Goal: Task Accomplishment & Management: Manage account settings

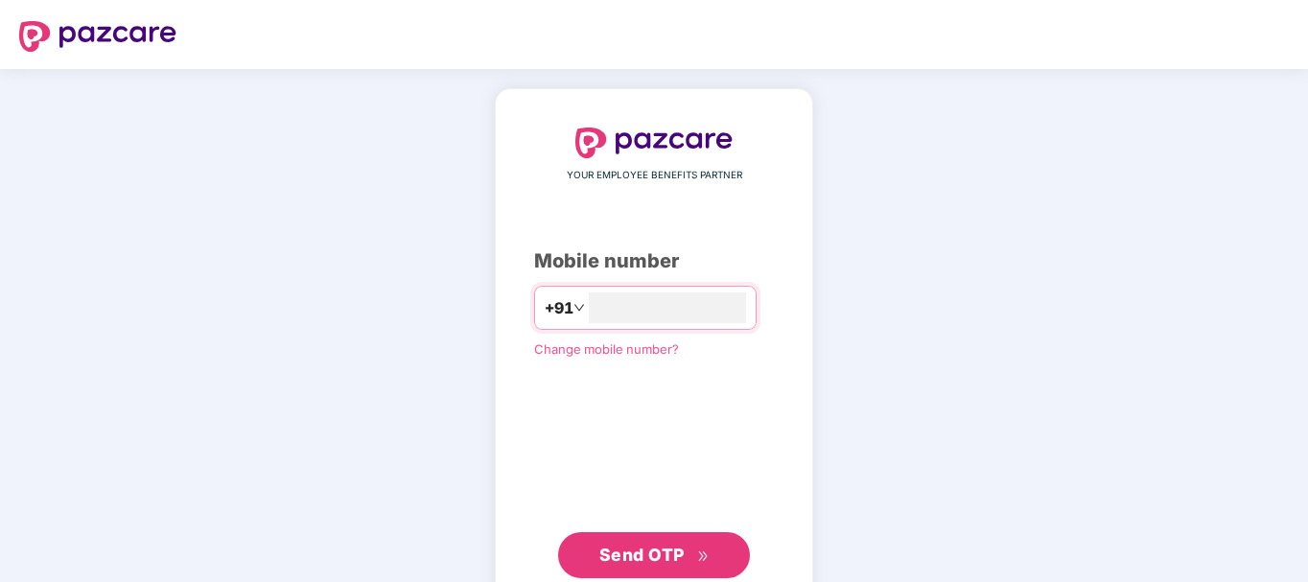
type input "**********"
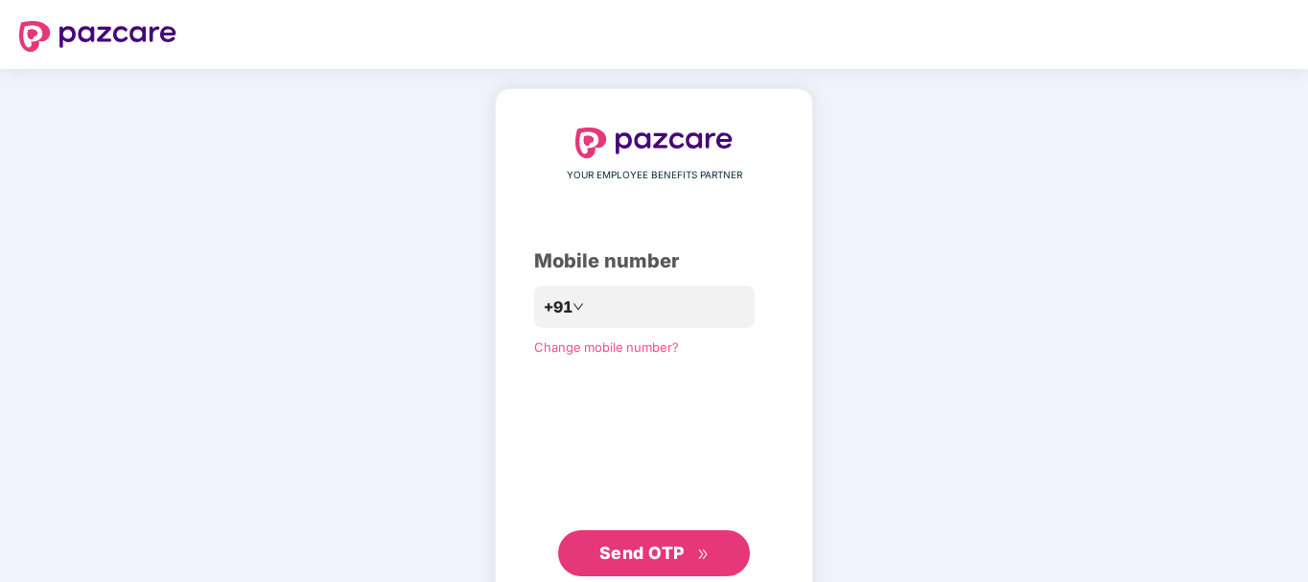
click at [650, 548] on span "Send OTP" at bounding box center [641, 553] width 85 height 20
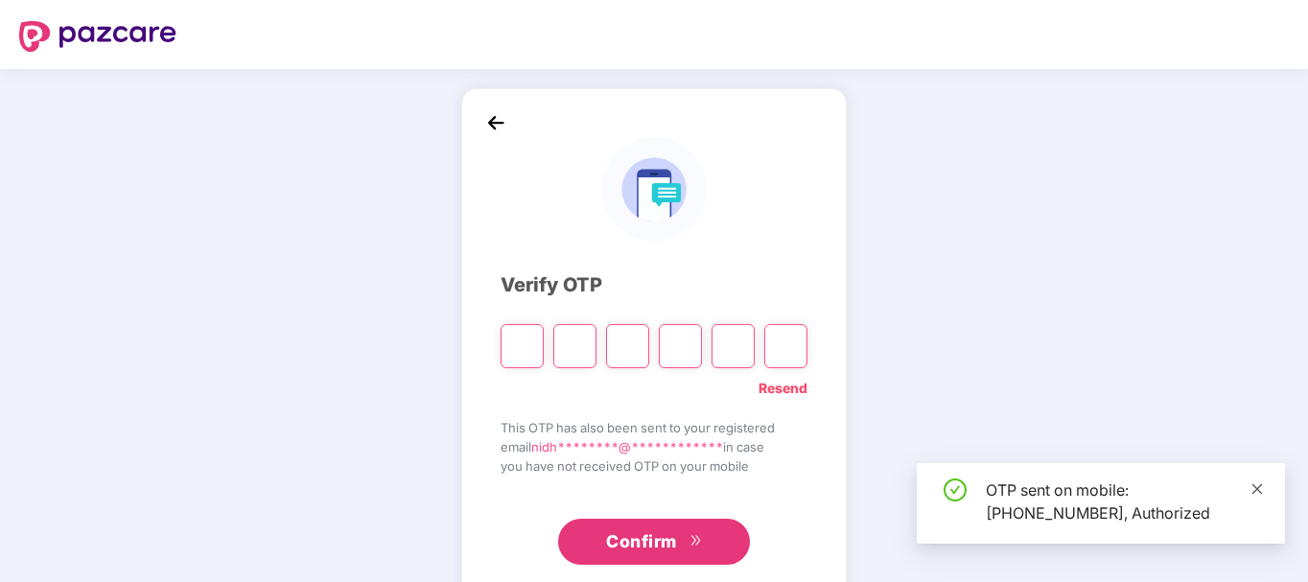
type input "*"
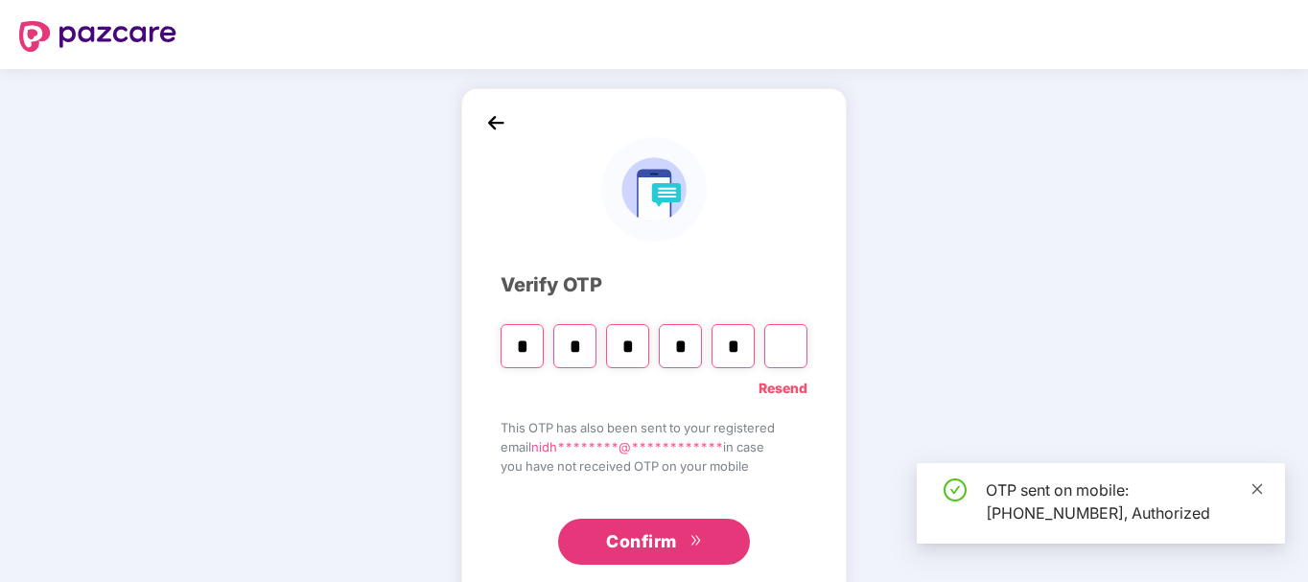
type input "*"
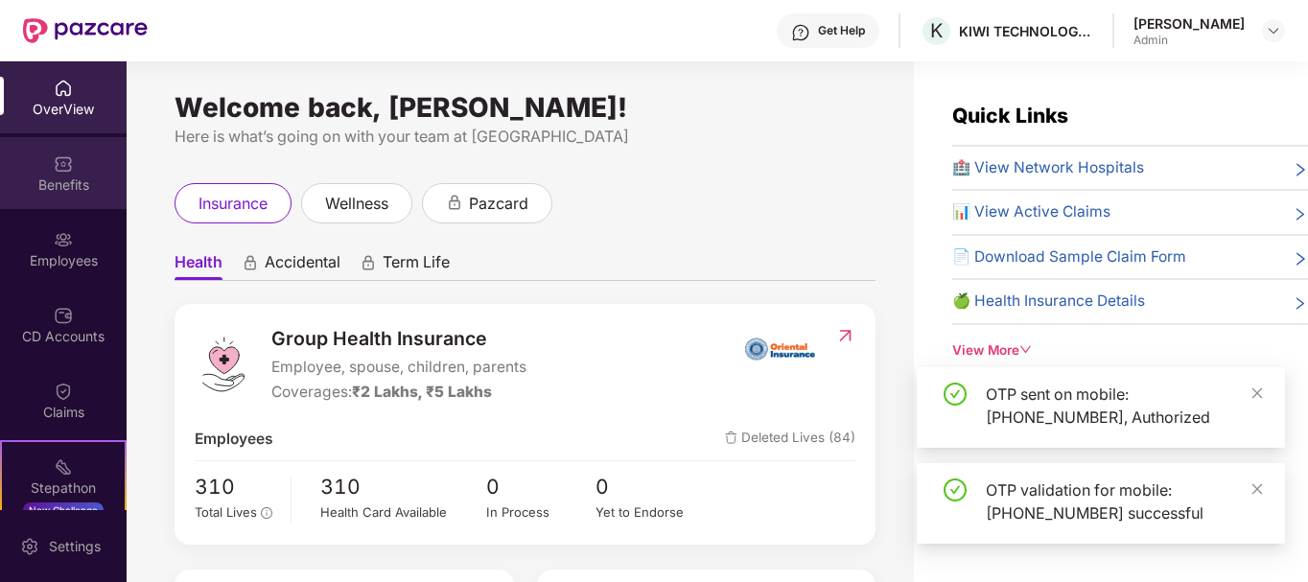
click at [50, 188] on div "Benefits" at bounding box center [63, 184] width 127 height 19
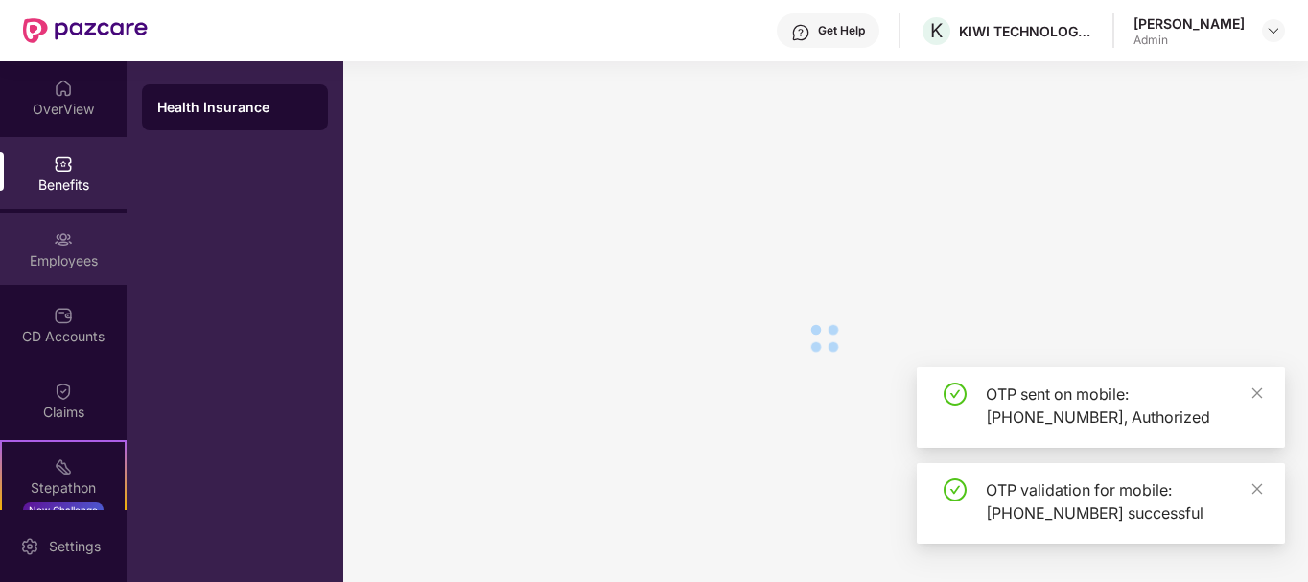
click at [68, 230] on img at bounding box center [63, 239] width 19 height 19
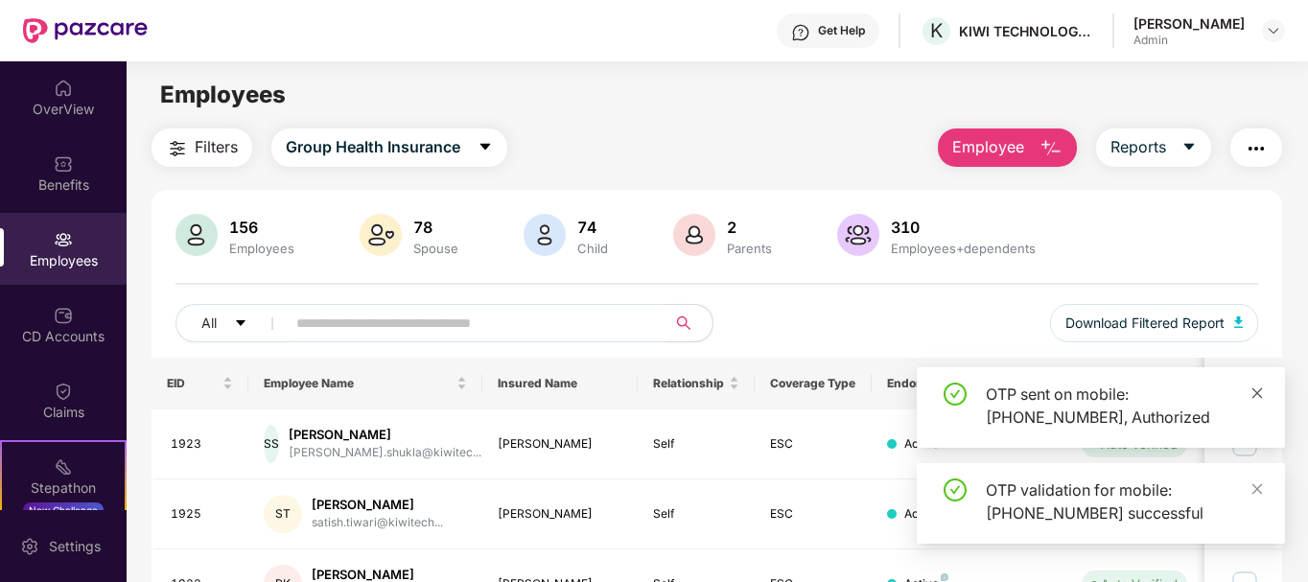
click at [1252, 399] on icon "close" at bounding box center [1256, 392] width 13 height 13
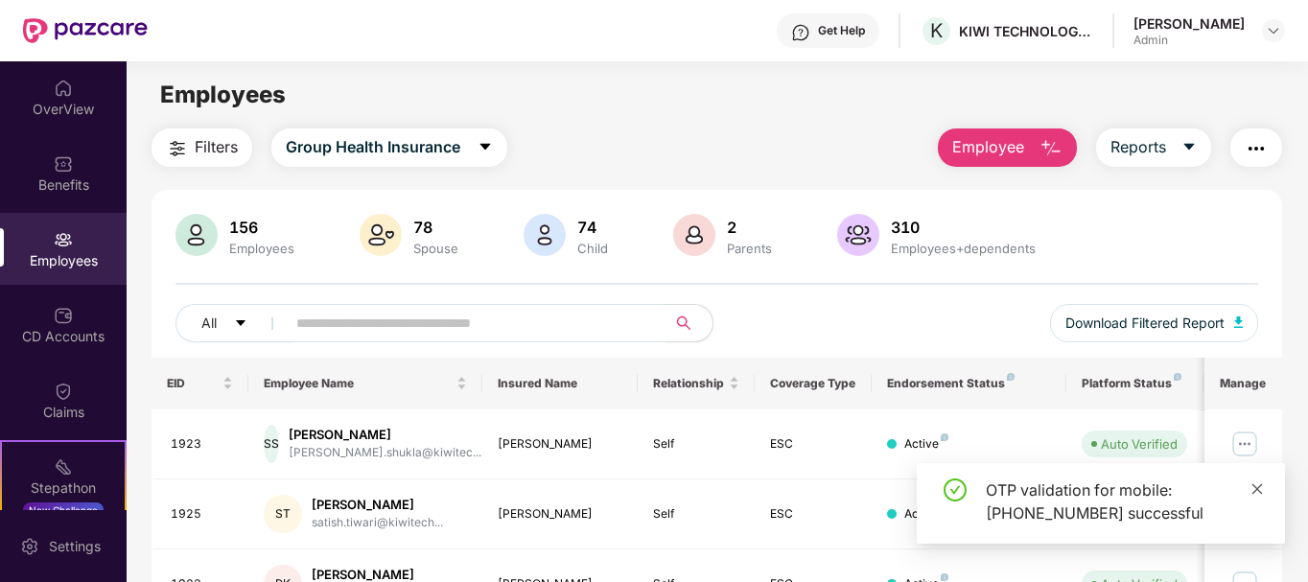
click at [1261, 487] on icon "close" at bounding box center [1256, 488] width 13 height 13
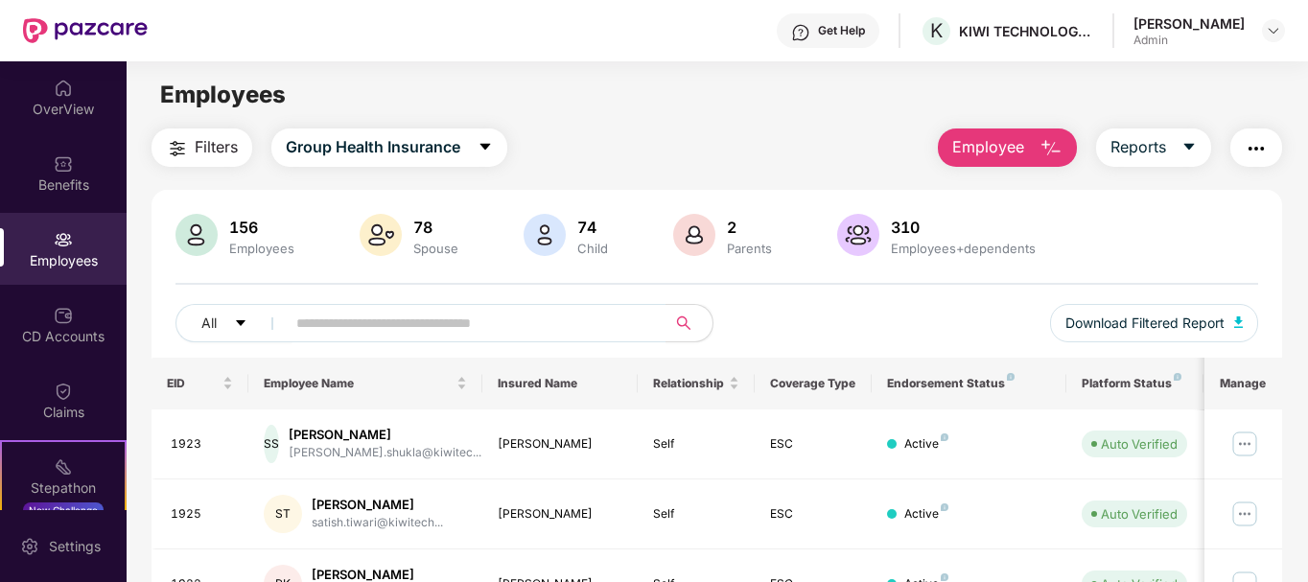
click at [1027, 156] on button "Employee" at bounding box center [1007, 147] width 139 height 38
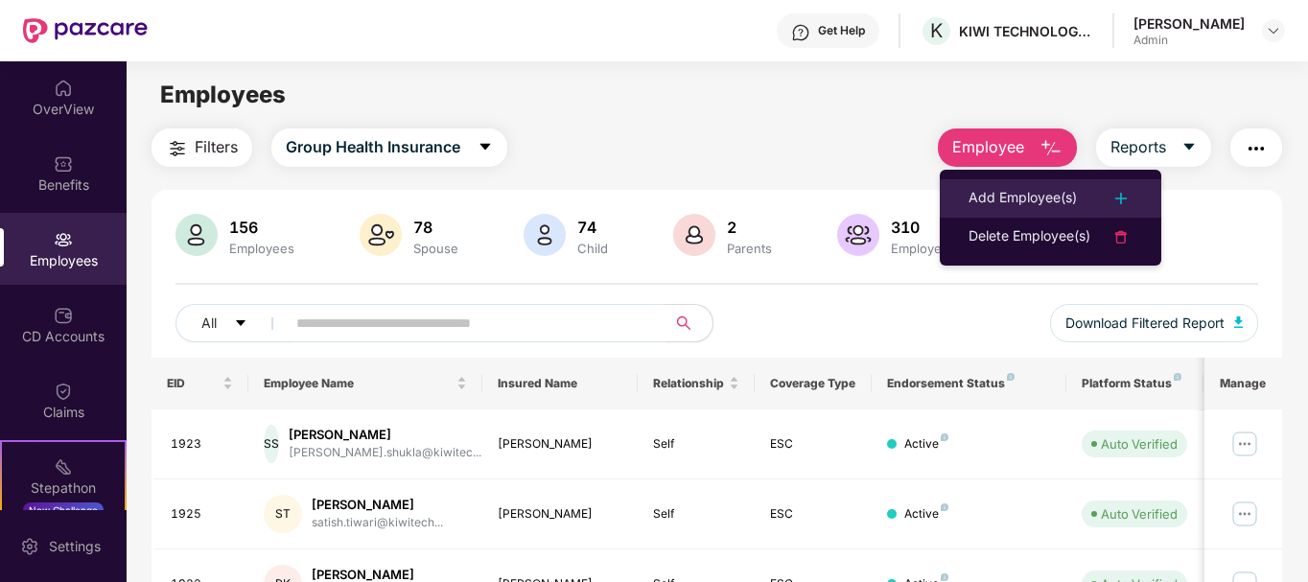
click at [1030, 192] on div "Add Employee(s)" at bounding box center [1022, 198] width 108 height 23
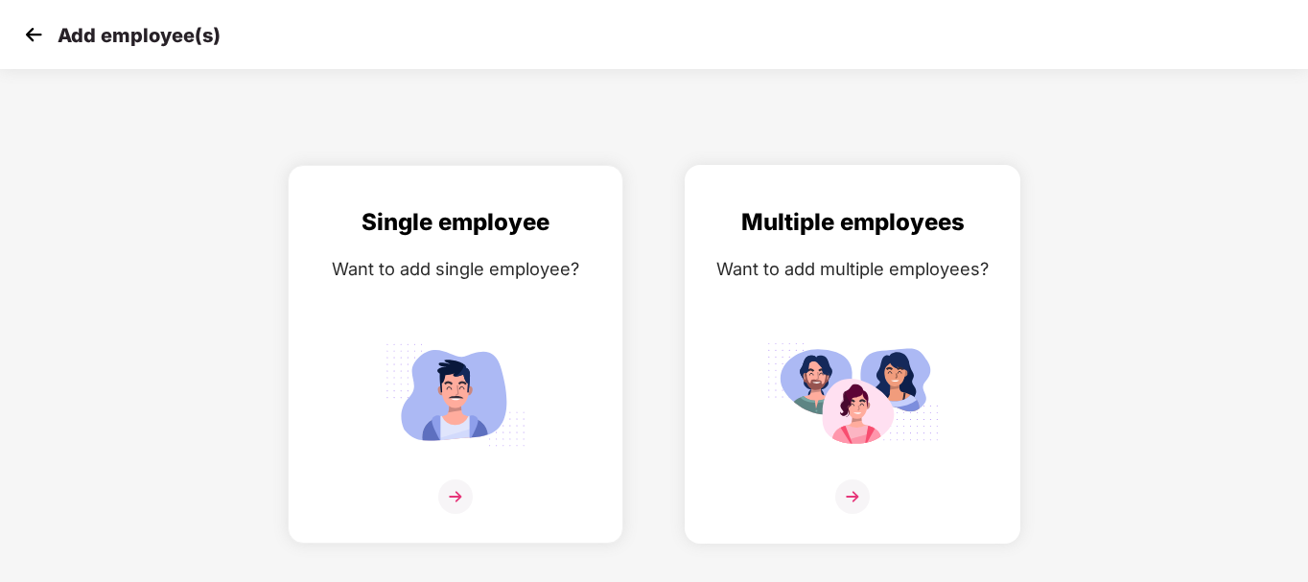
click at [864, 489] on img at bounding box center [852, 496] width 35 height 35
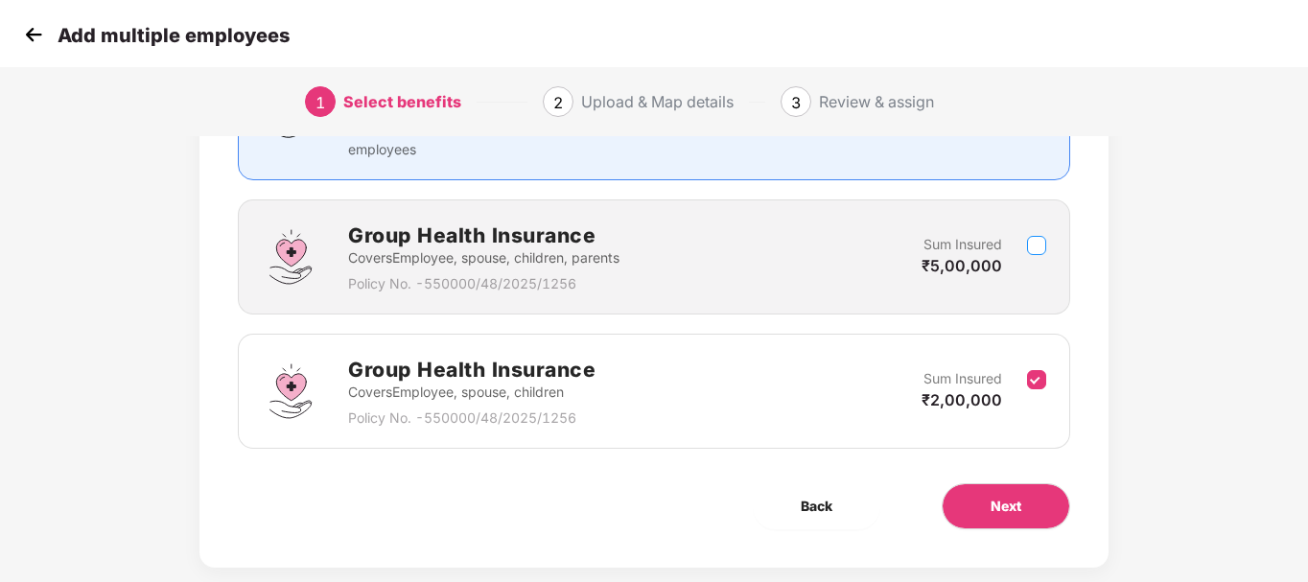
scroll to position [261, 0]
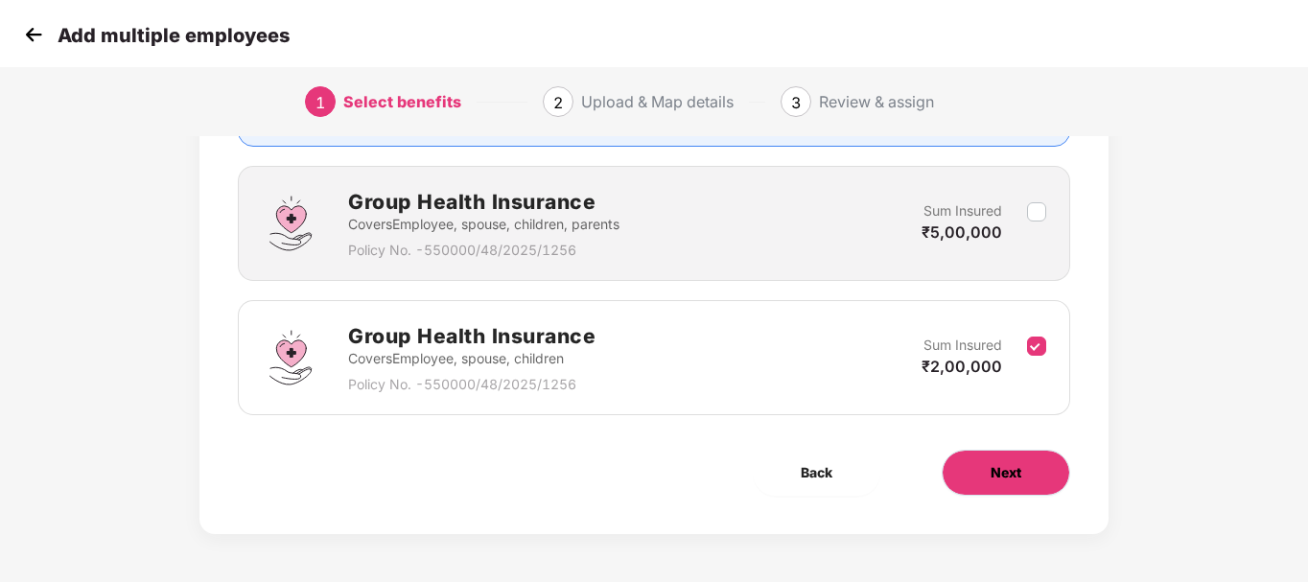
click at [1008, 487] on button "Next" at bounding box center [1005, 473] width 128 height 46
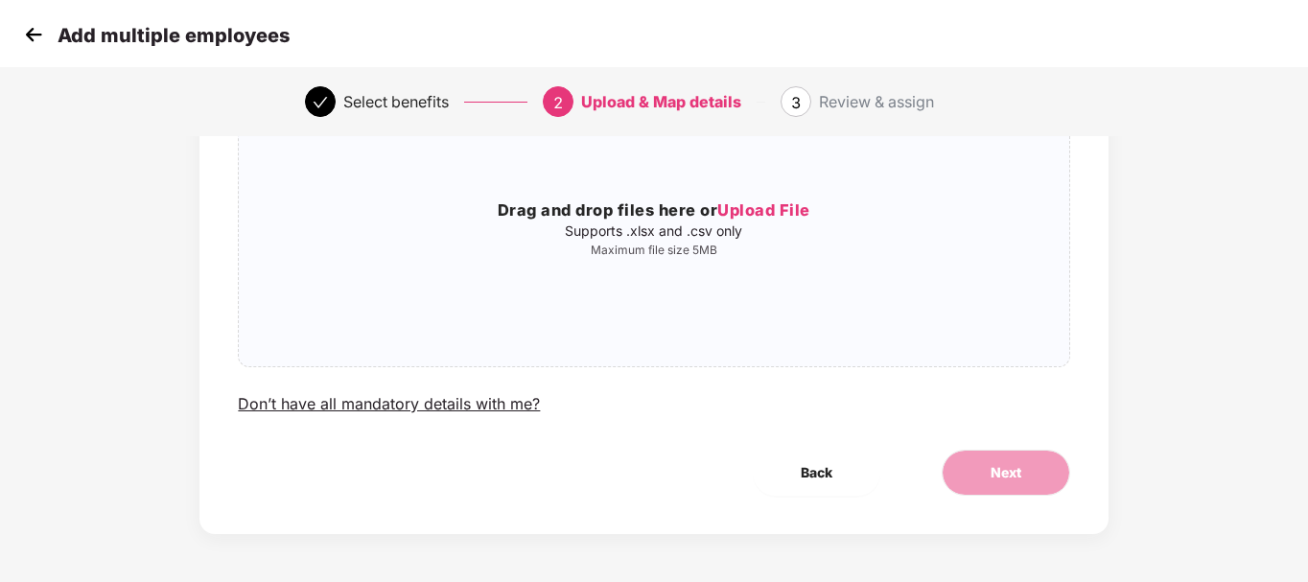
scroll to position [0, 0]
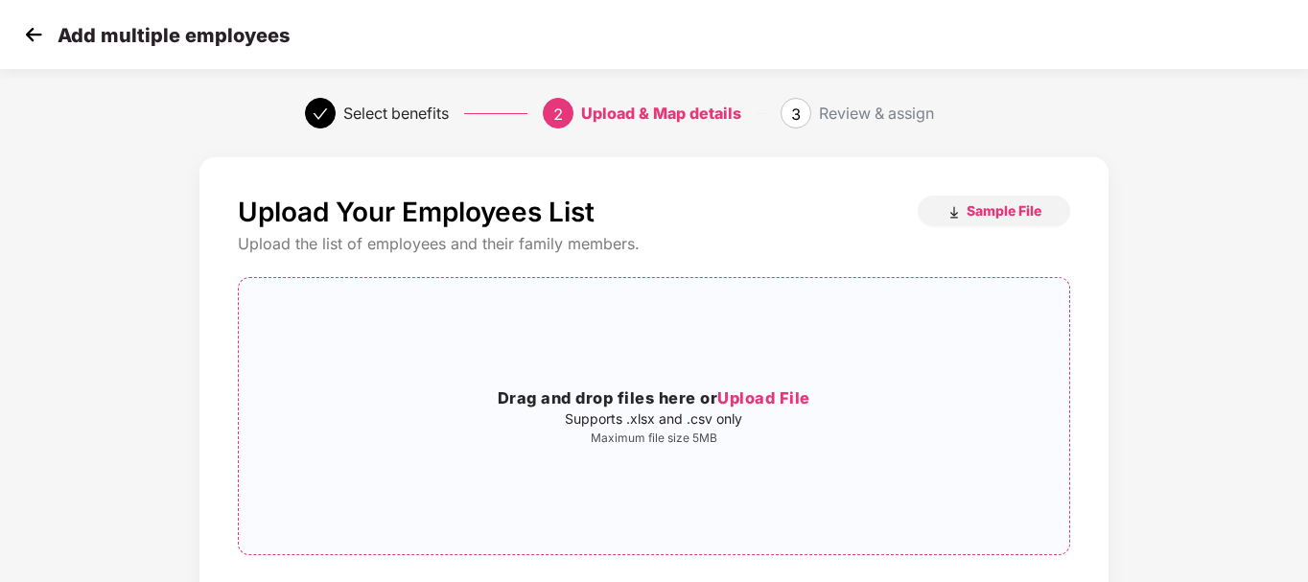
click at [753, 390] on span "Upload File" at bounding box center [763, 397] width 93 height 19
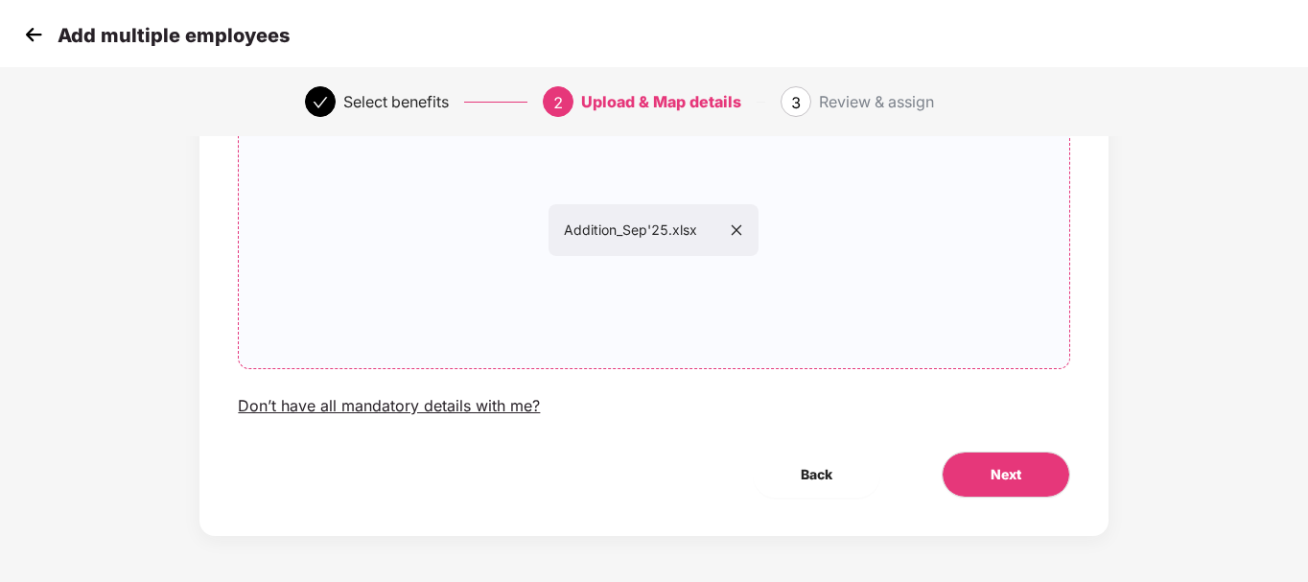
scroll to position [188, 0]
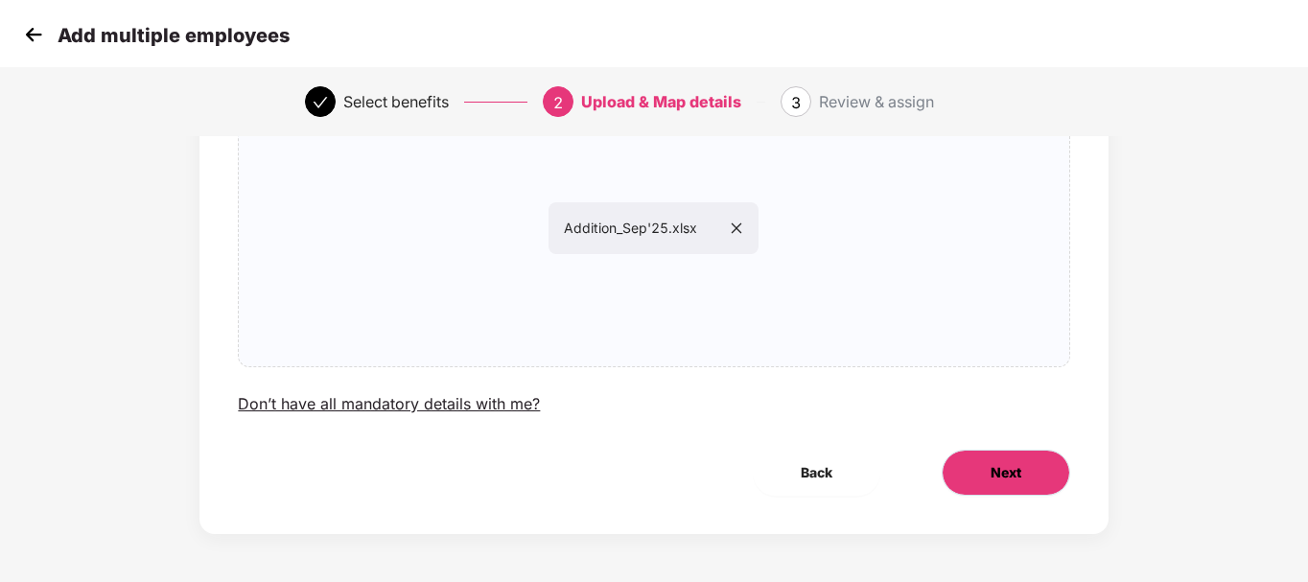
click at [1016, 454] on button "Next" at bounding box center [1005, 473] width 128 height 46
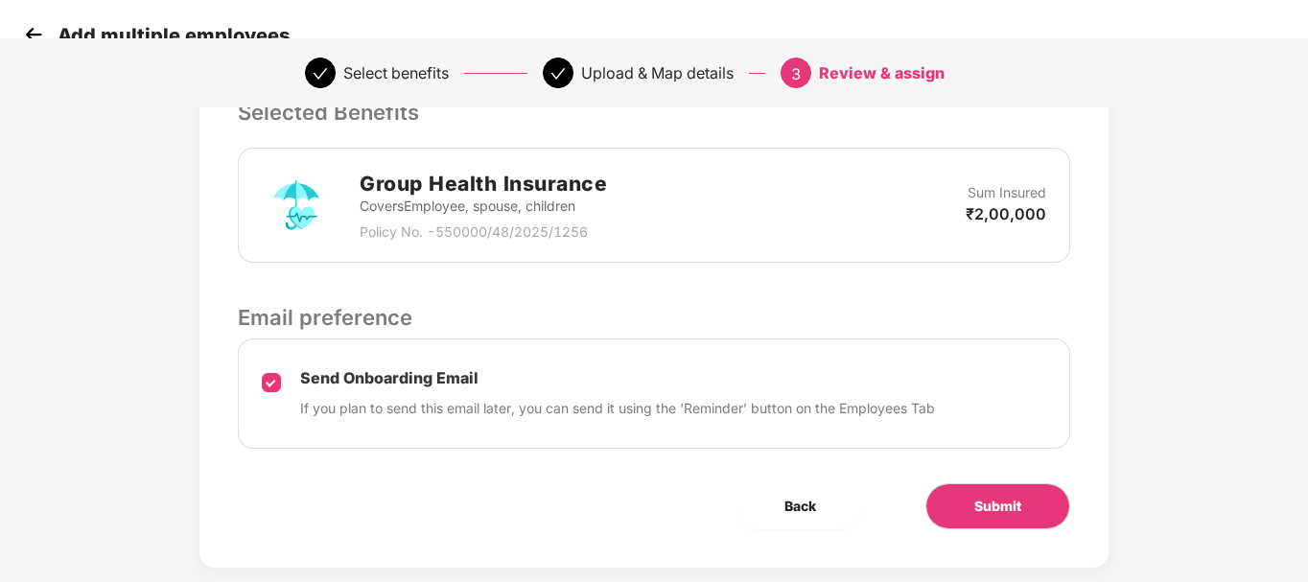
scroll to position [479, 0]
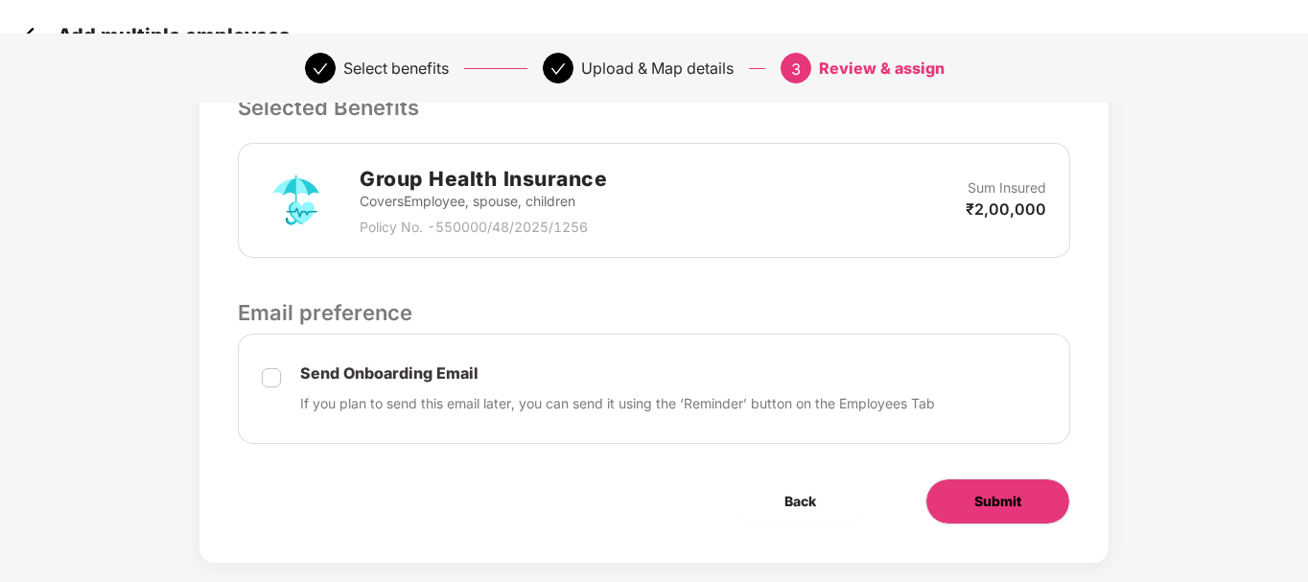
click at [991, 518] on button "Submit" at bounding box center [997, 501] width 145 height 46
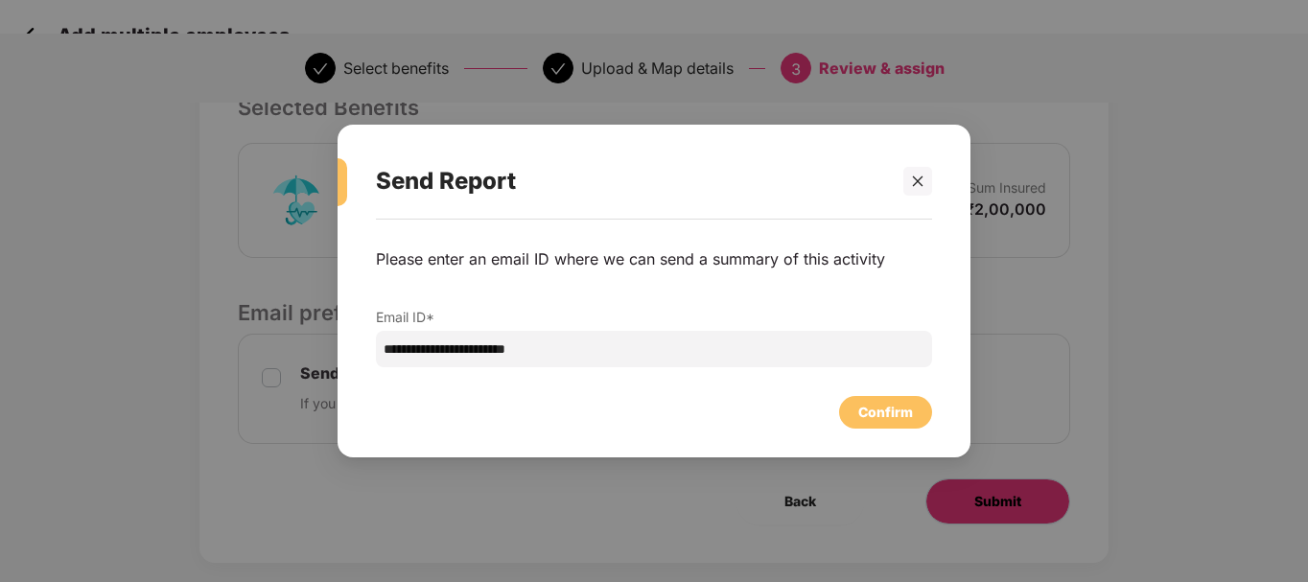
scroll to position [0, 0]
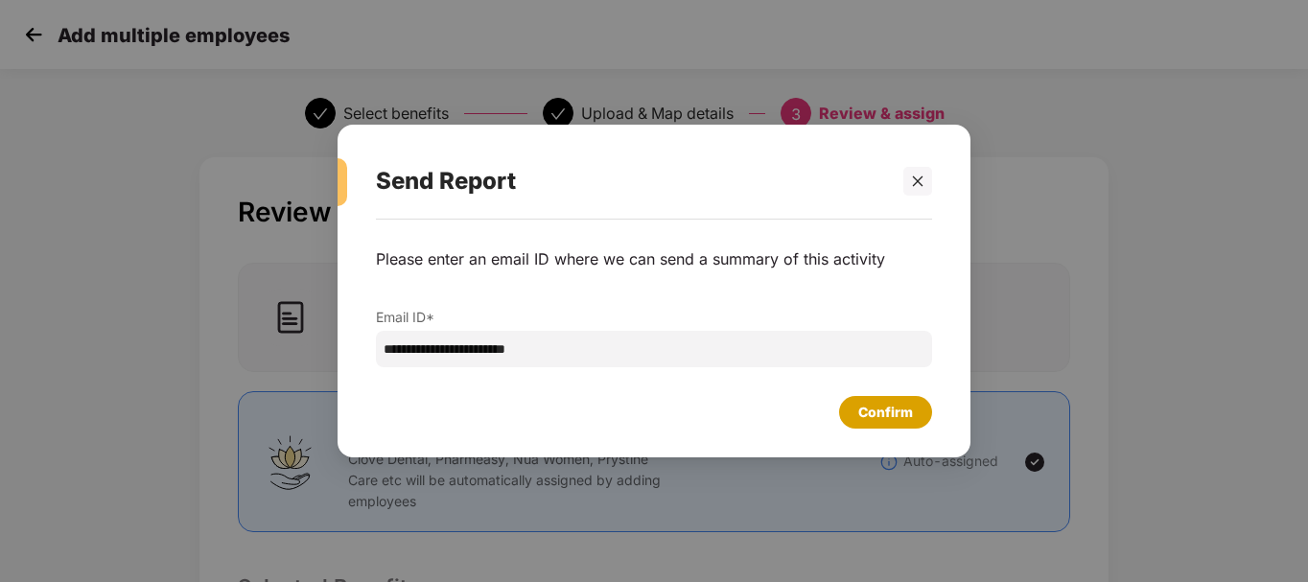
click at [883, 413] on div "Confirm" at bounding box center [885, 412] width 55 height 21
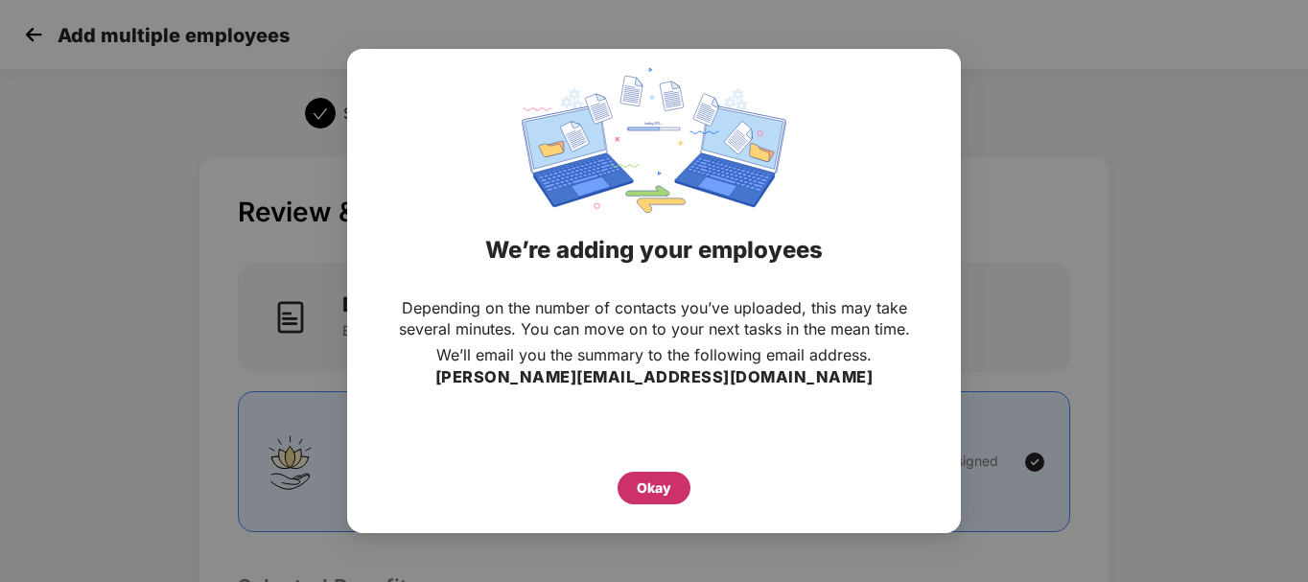
click at [634, 482] on div "Okay" at bounding box center [653, 488] width 73 height 33
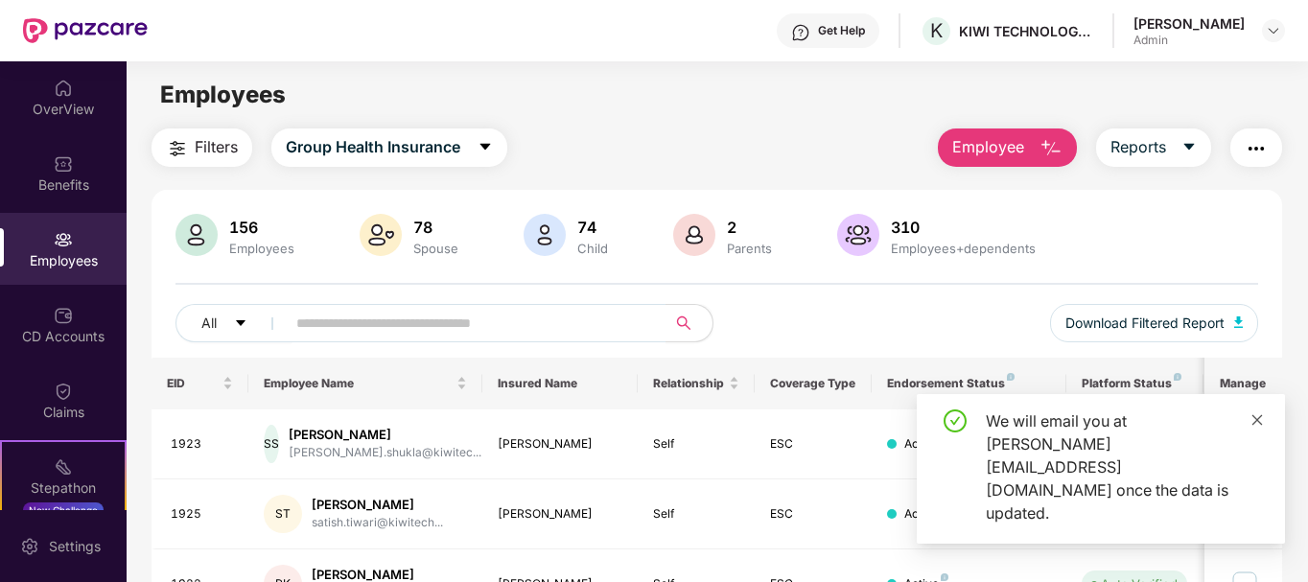
click at [1252, 425] on icon "close" at bounding box center [1257, 419] width 11 height 11
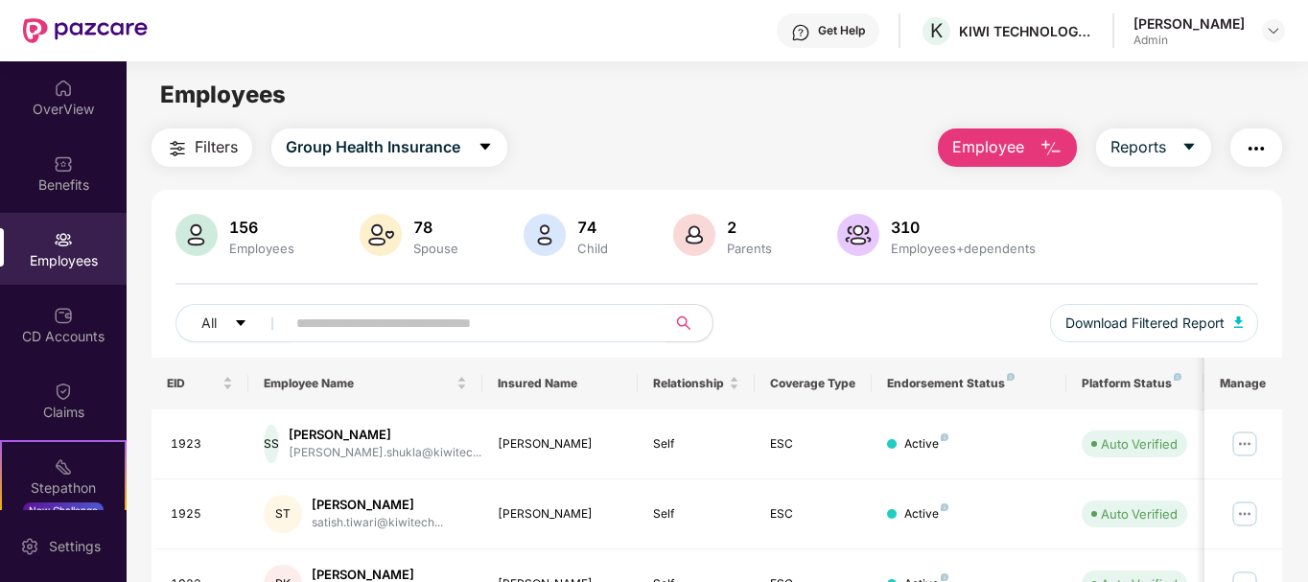
click at [1061, 156] on img "button" at bounding box center [1050, 148] width 23 height 23
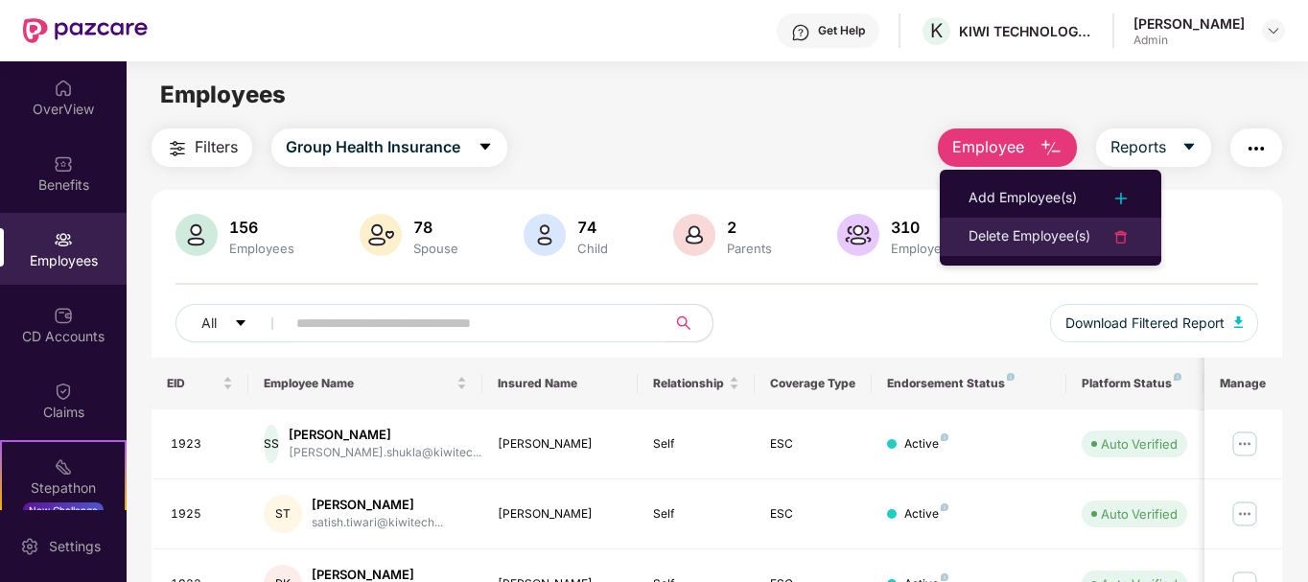
click at [1019, 237] on div "Delete Employee(s)" at bounding box center [1029, 236] width 122 height 23
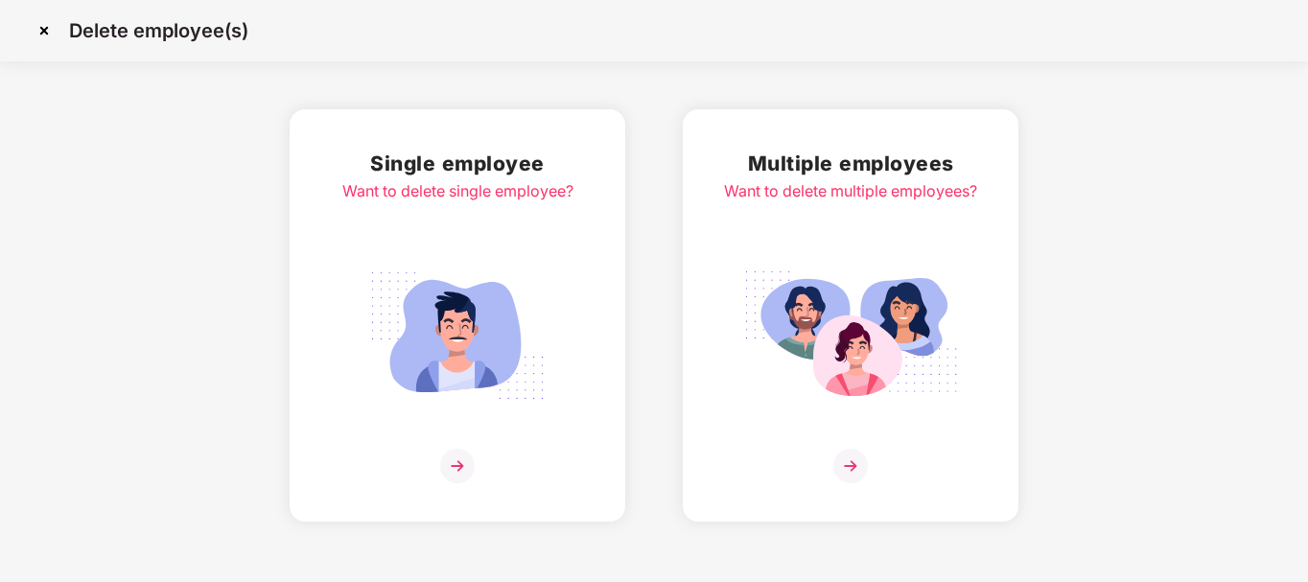
click at [839, 437] on div "Multiple employees Want to delete multiple employees?" at bounding box center [850, 316] width 253 height 336
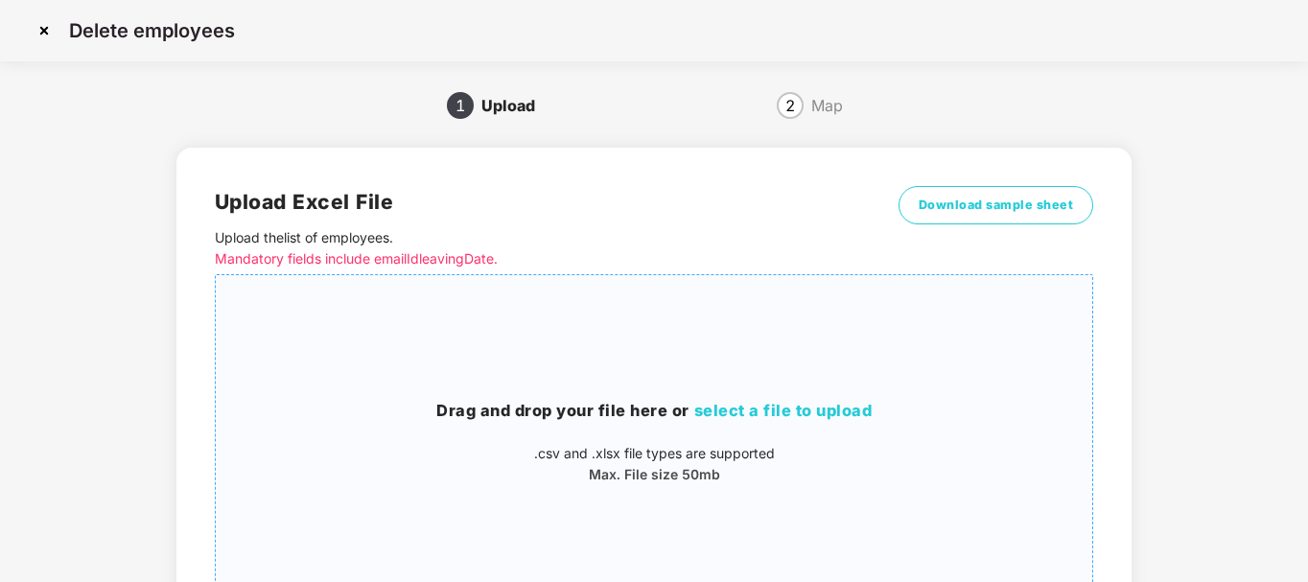
click at [775, 403] on span "select a file to upload" at bounding box center [783, 410] width 178 height 19
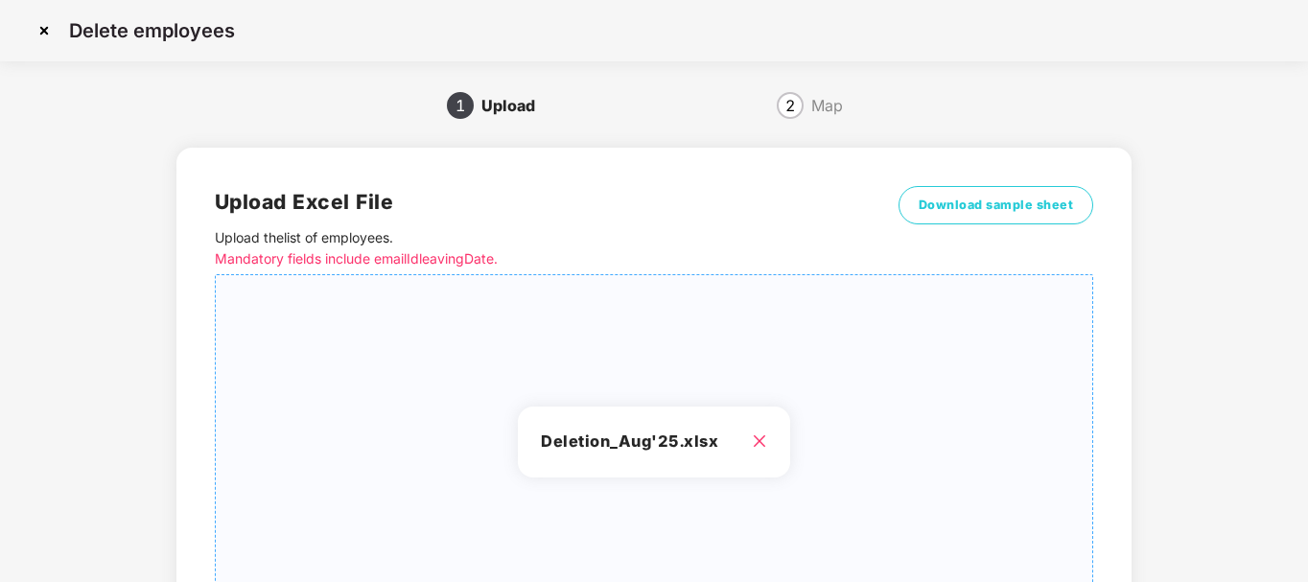
scroll to position [186, 0]
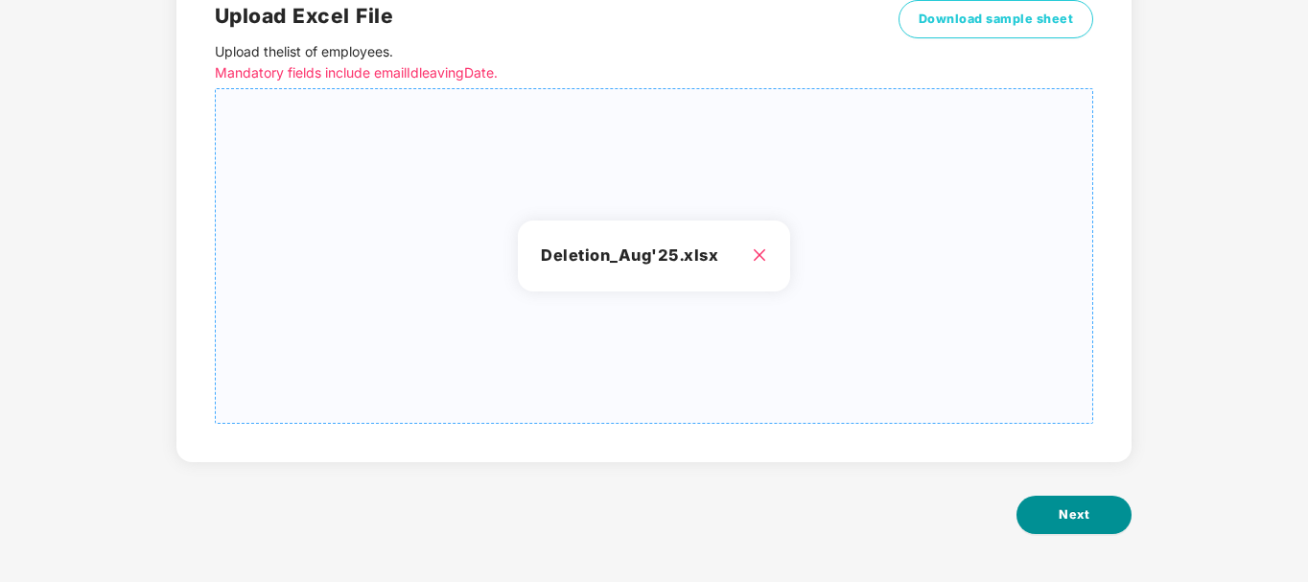
click at [1035, 524] on button "Next" at bounding box center [1073, 515] width 115 height 38
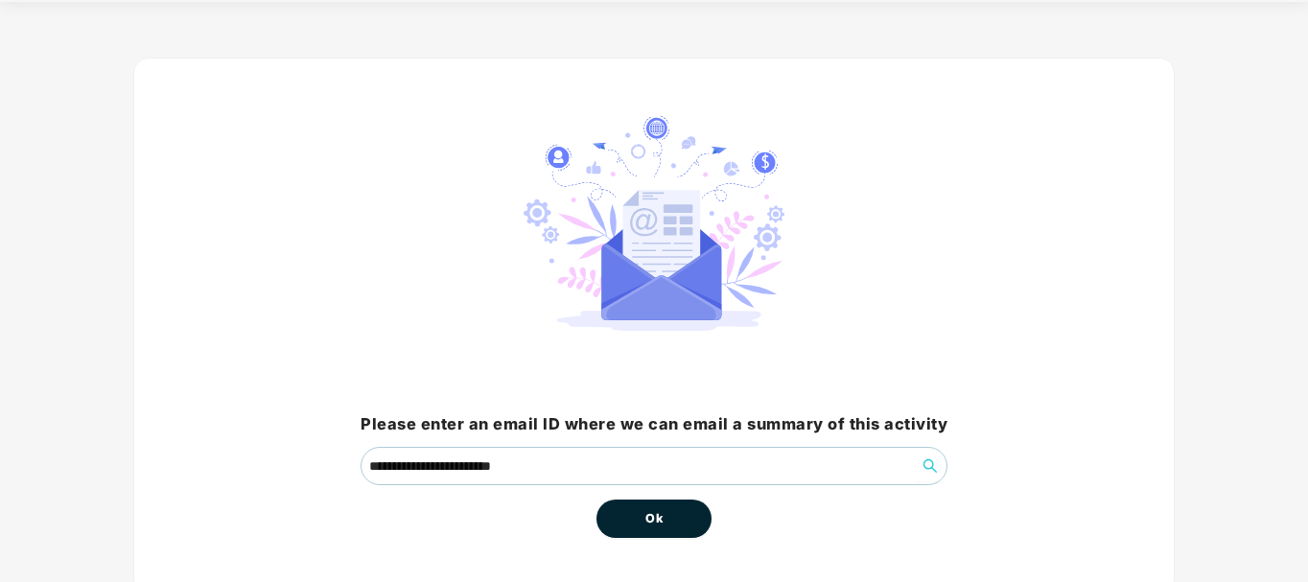
scroll to position [127, 0]
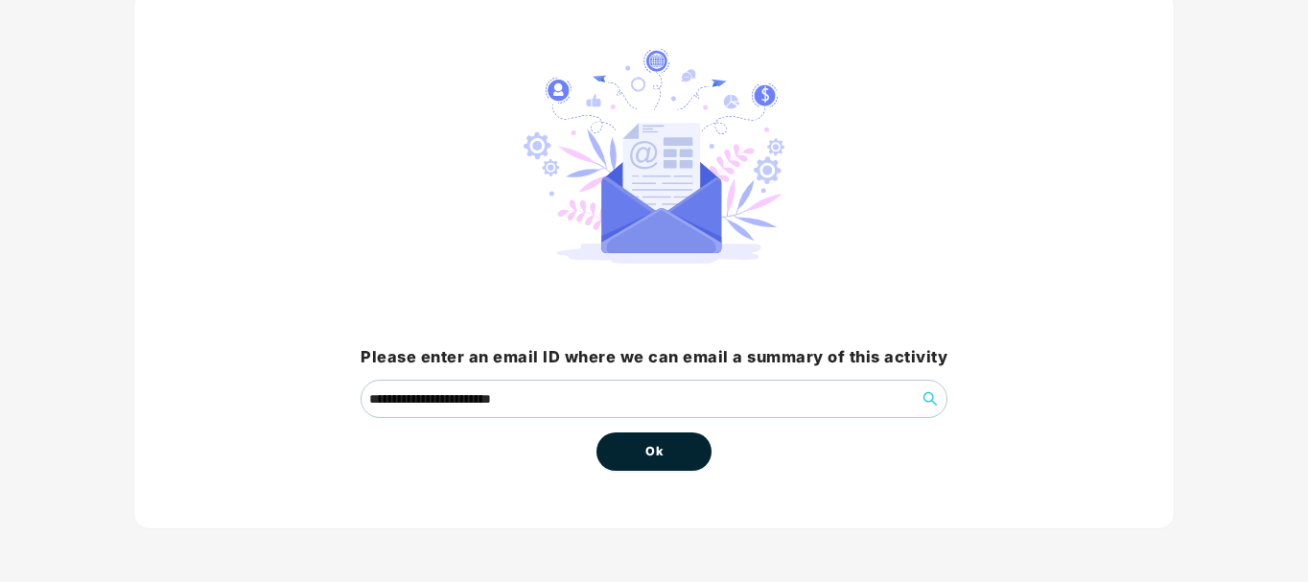
click at [651, 454] on span "Ok" at bounding box center [653, 451] width 17 height 19
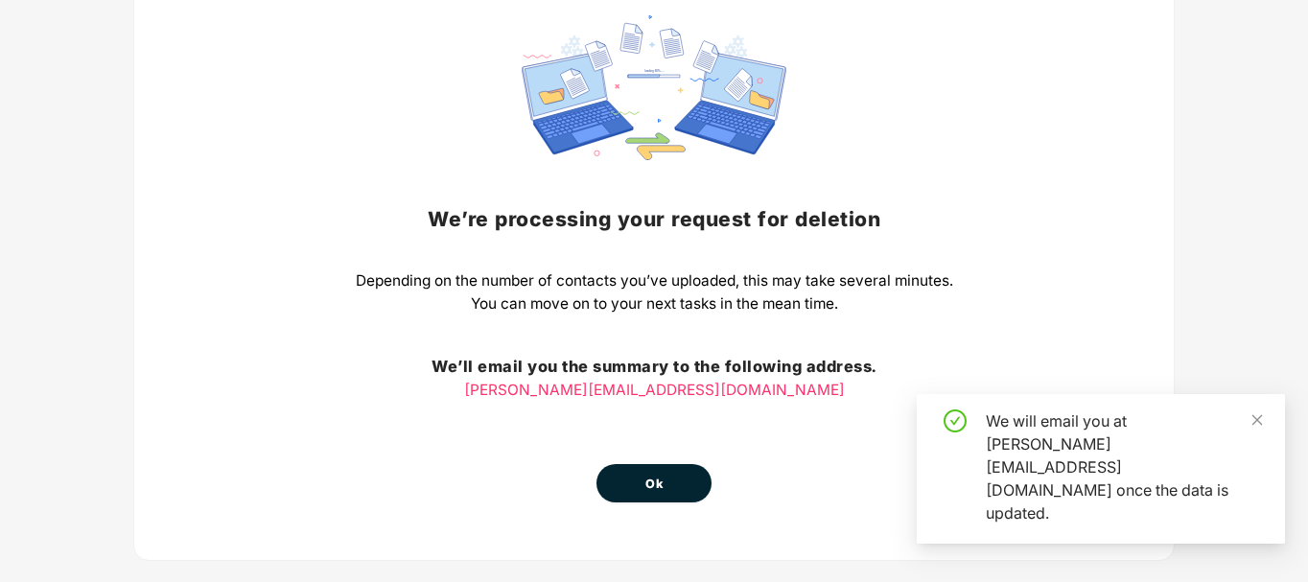
scroll to position [192, 0]
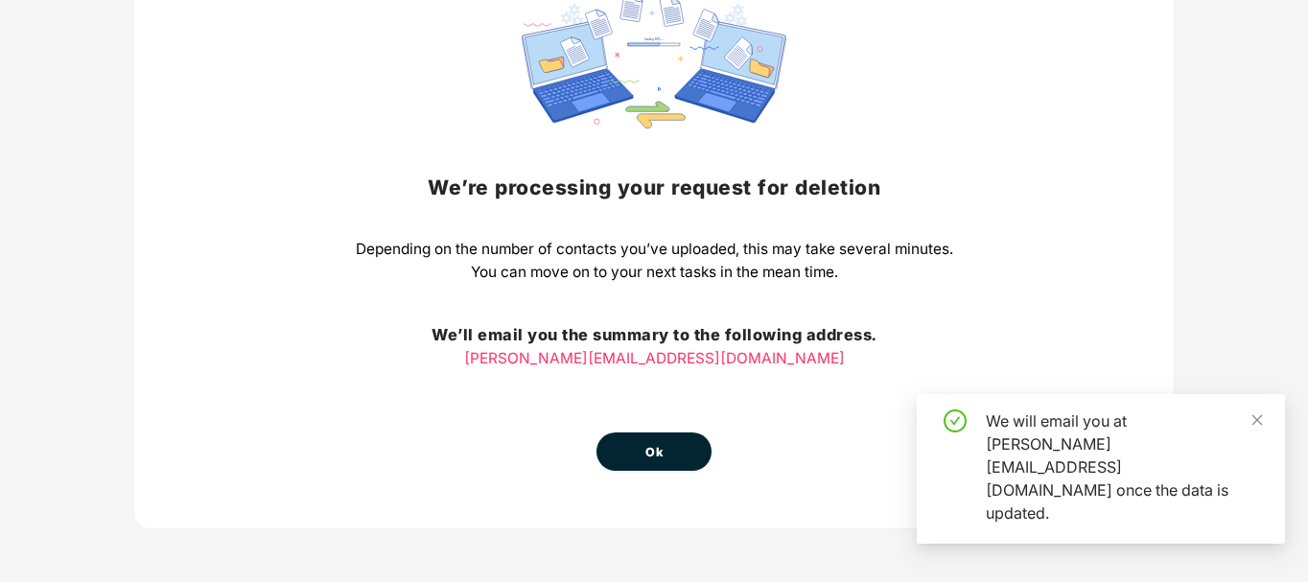
click at [649, 444] on span "Ok" at bounding box center [653, 452] width 17 height 19
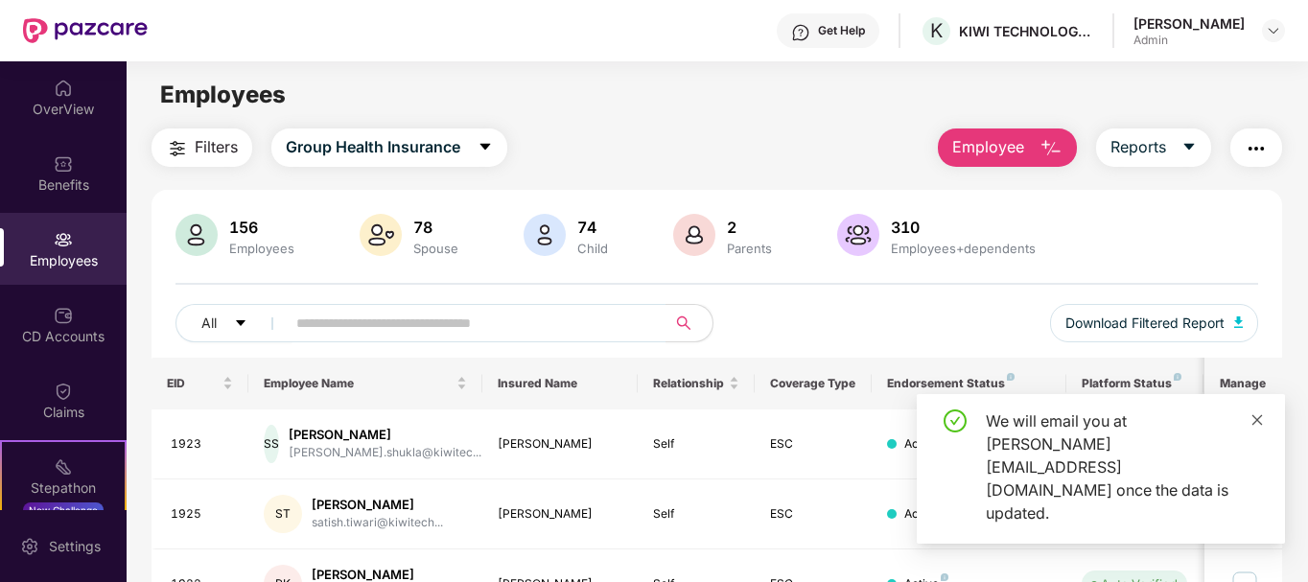
click at [1256, 427] on icon "close" at bounding box center [1256, 419] width 13 height 13
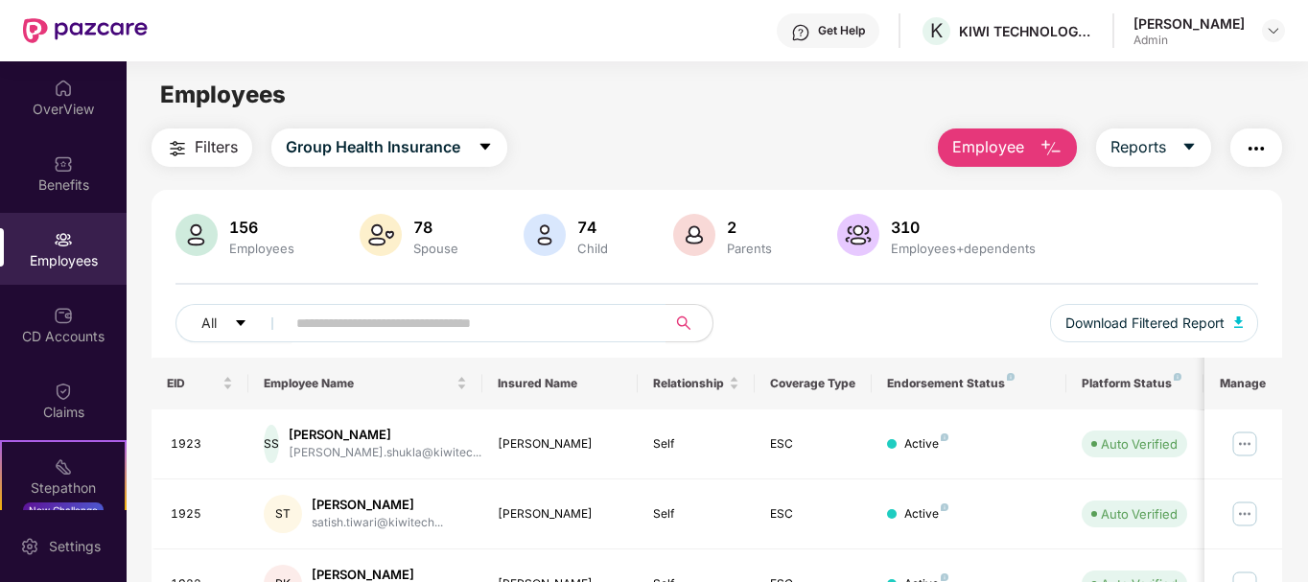
click at [569, 125] on main "Employees Filters Group Health Insurance Employee Reports 156 Employees 78 Spou…" at bounding box center [717, 352] width 1180 height 582
click at [584, 133] on div "Filters Group Health Insurance Employee Reports" at bounding box center [716, 147] width 1131 height 38
click at [747, 137] on div "Filters Group Health Insurance Employee Reports" at bounding box center [716, 147] width 1131 height 38
